Goal: Navigation & Orientation: Find specific page/section

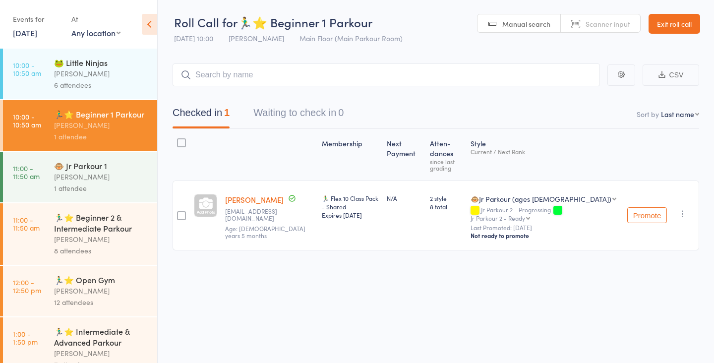
click at [91, 236] on div "[PERSON_NAME]" at bounding box center [101, 239] width 95 height 11
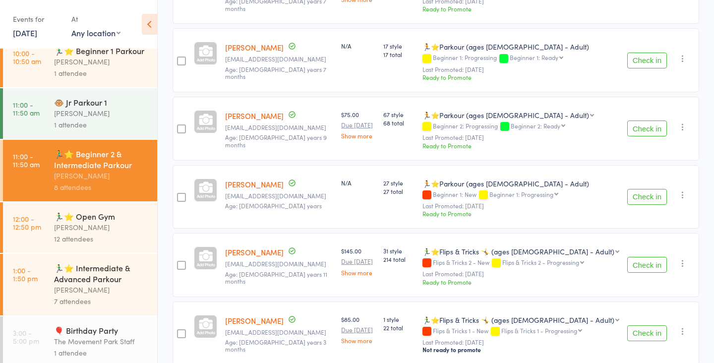
scroll to position [70, 0]
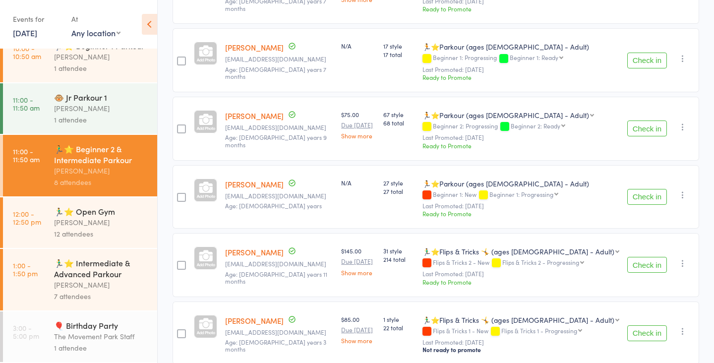
click at [86, 225] on div "[PERSON_NAME]" at bounding box center [101, 222] width 95 height 11
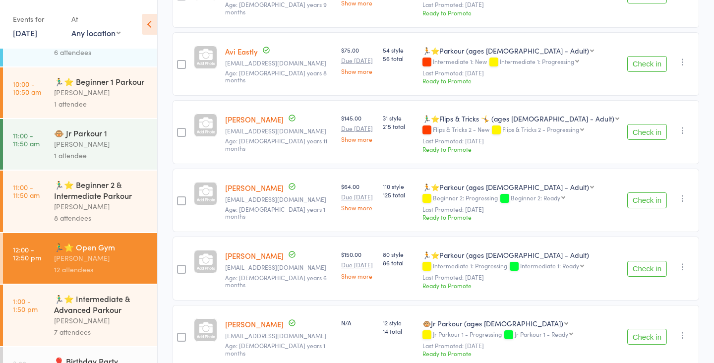
scroll to position [70, 0]
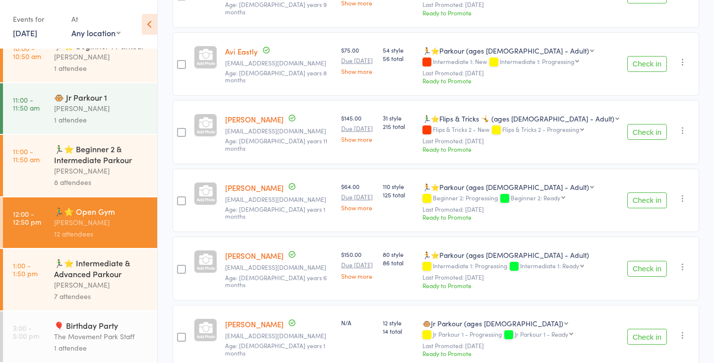
click at [89, 269] on div "🏃‍♂️⭐ Intermediate & Advanced Parkour" at bounding box center [101, 268] width 95 height 22
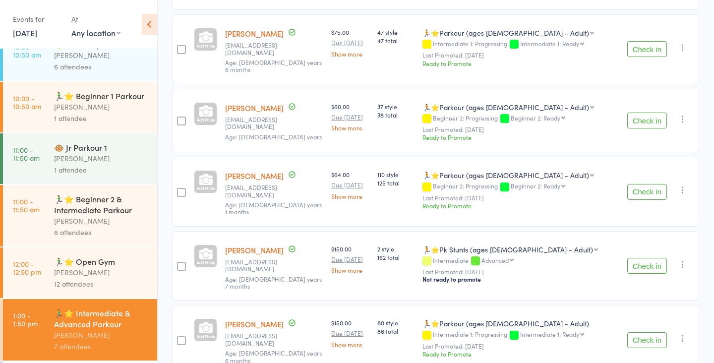
scroll to position [70, 0]
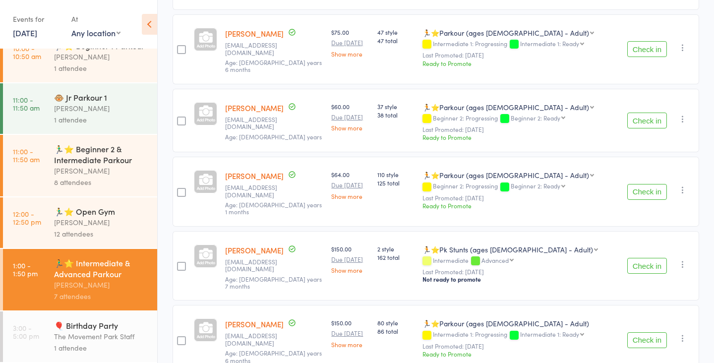
click at [99, 339] on div "The Movement Park Staff" at bounding box center [101, 336] width 95 height 11
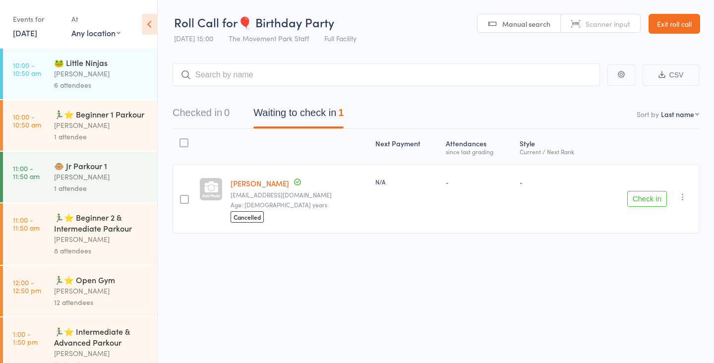
click at [99, 295] on div "[PERSON_NAME]" at bounding box center [101, 290] width 95 height 11
